Goal: Navigation & Orientation: Find specific page/section

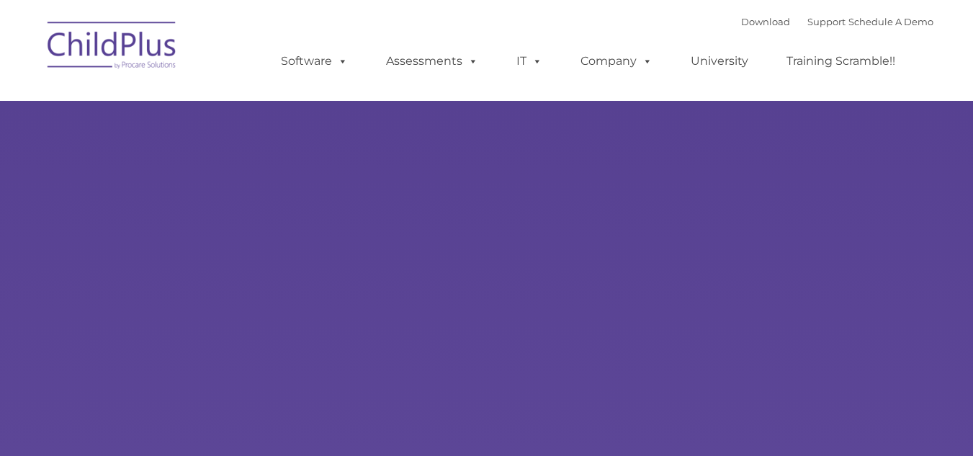
type input ""
select select "MEDIUM"
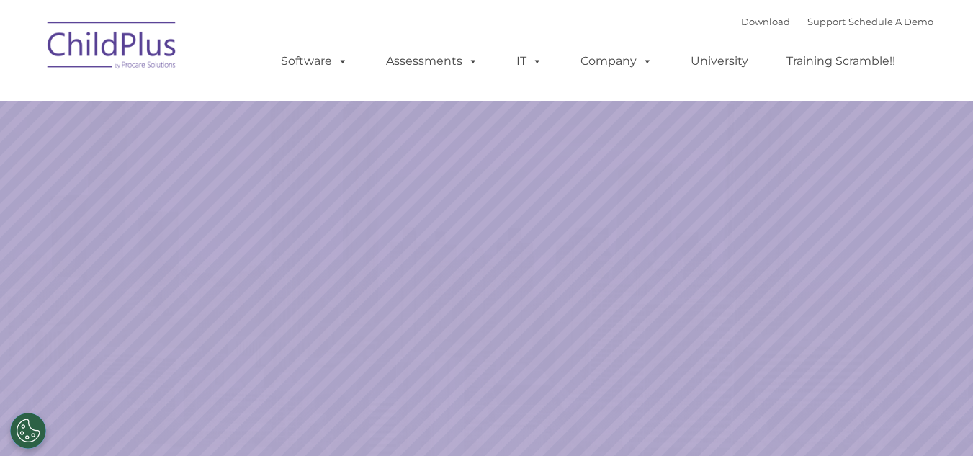
select select "MEDIUM"
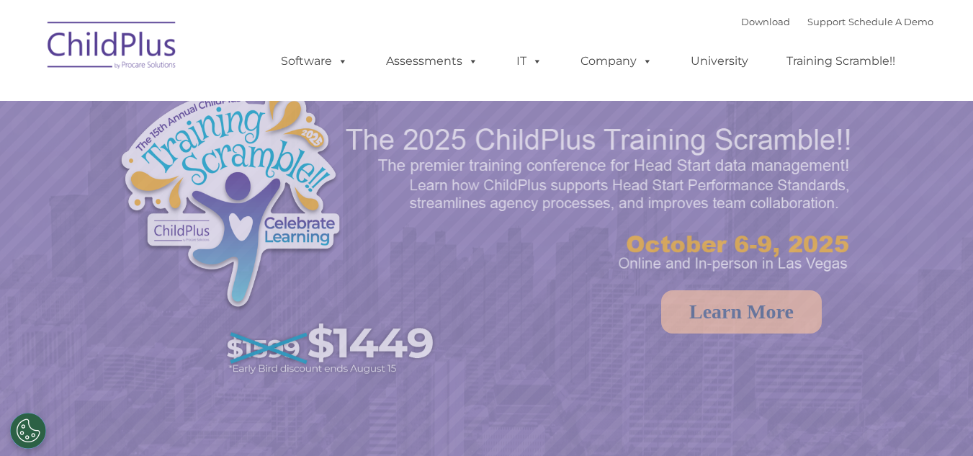
select select "MEDIUM"
